Goal: Task Accomplishment & Management: Manage account settings

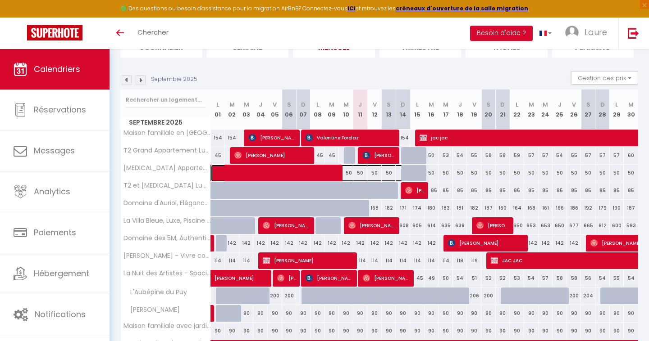
click at [335, 177] on span at bounding box center [313, 173] width 187 height 17
select select "OK"
select select "0"
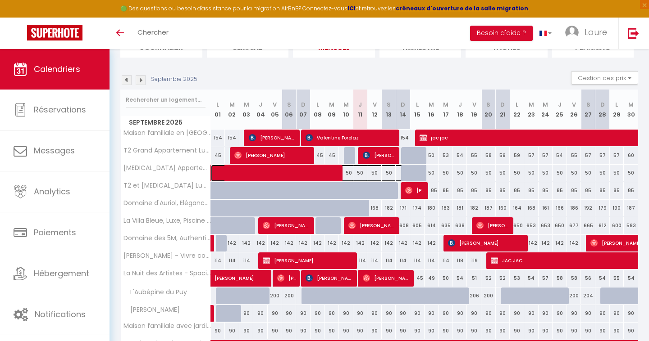
select select "1"
select select
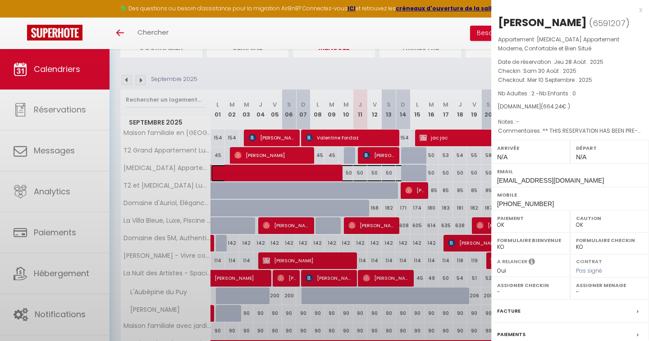
select select "23523"
select select "29740"
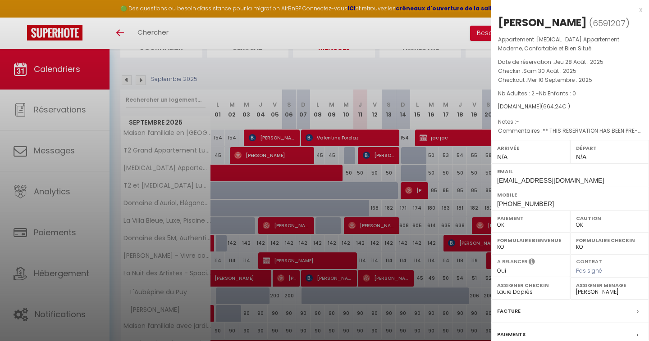
click at [378, 69] on div at bounding box center [324, 170] width 649 height 341
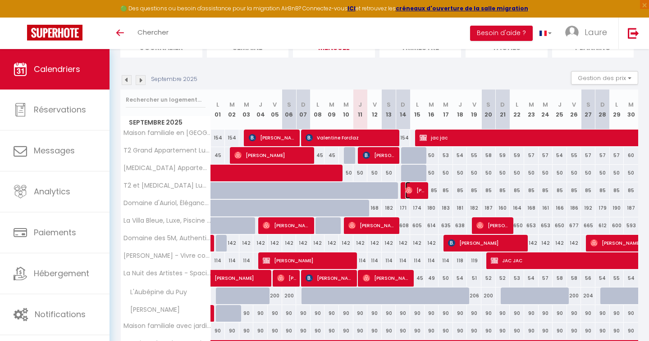
click at [410, 189] on img at bounding box center [408, 190] width 7 height 7
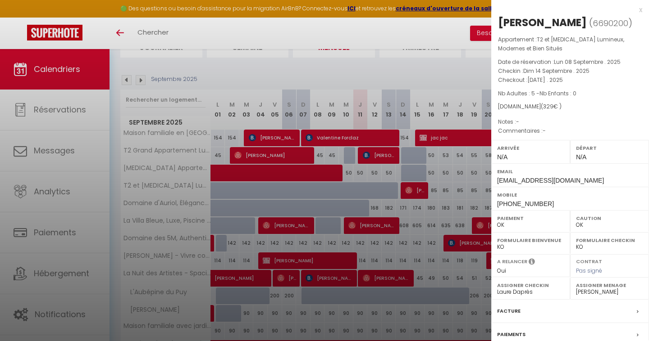
click at [400, 69] on div at bounding box center [324, 170] width 649 height 341
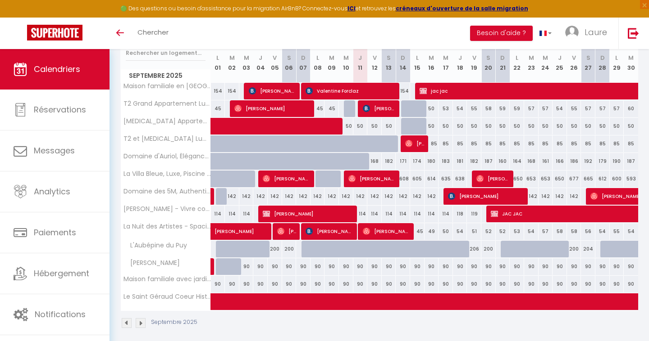
scroll to position [123, 0]
